Goal: Task Accomplishment & Management: Use online tool/utility

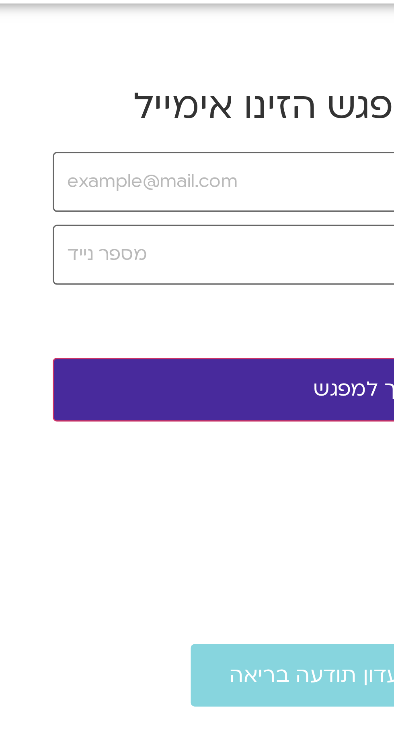
type input "[EMAIL_ADDRESS][DOMAIN_NAME]"
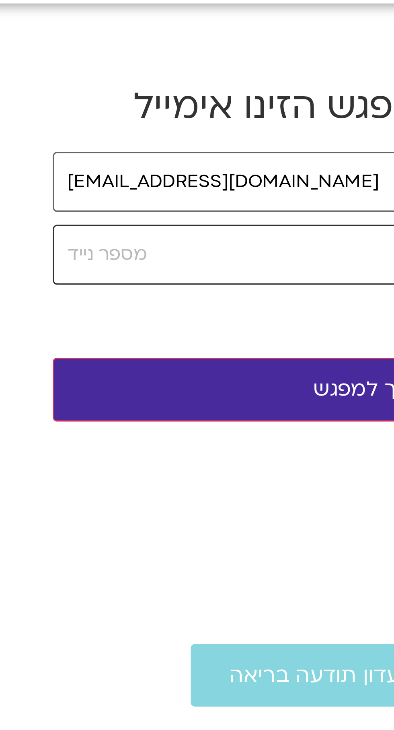
click at [149, 140] on input "tel" at bounding box center [210, 141] width 201 height 19
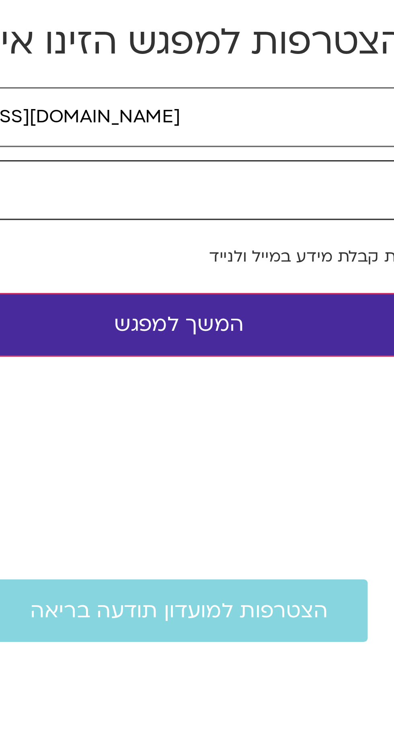
scroll to position [0, -14]
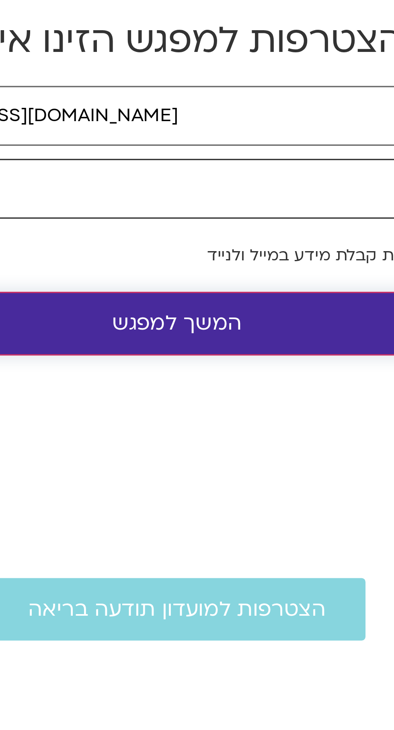
type input "0505560349"
click at [222, 183] on button "המשך למפגש" at bounding box center [210, 183] width 201 height 20
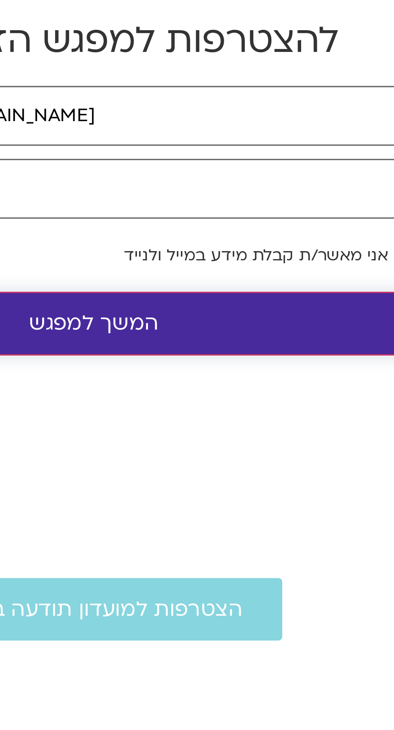
click at [238, 187] on button "המשך למפגש" at bounding box center [210, 183] width 201 height 20
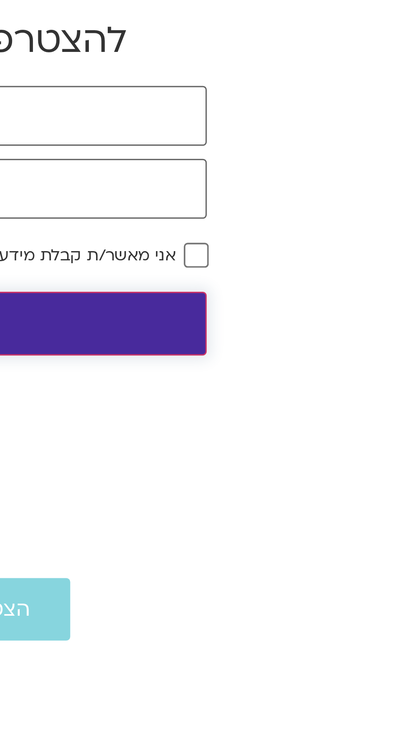
click at [251, 185] on button "המשך למפגש" at bounding box center [210, 183] width 201 height 20
click at [331, 222] on footer "הצטרפות למועדון תודעה בריאה תודעה בריאה מי אנחנו [PERSON_NAME] קשר תקנון הצהרת …" at bounding box center [211, 354] width 394 height 276
click at [283, 184] on button "המשך למפגש" at bounding box center [210, 183] width 201 height 20
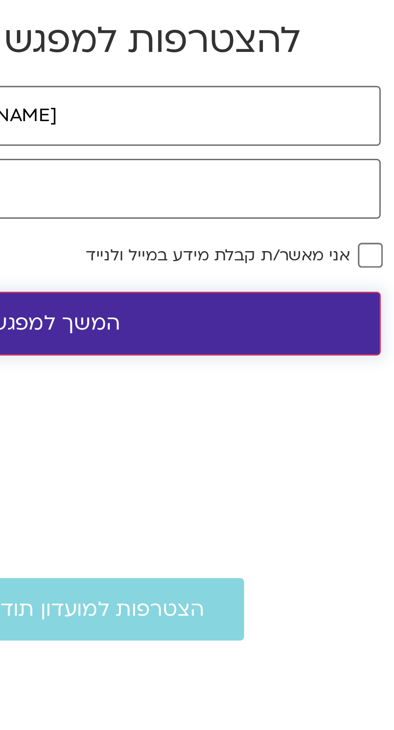
click at [226, 184] on button "המשך למפגש" at bounding box center [210, 183] width 201 height 20
